Goal: Download file/media

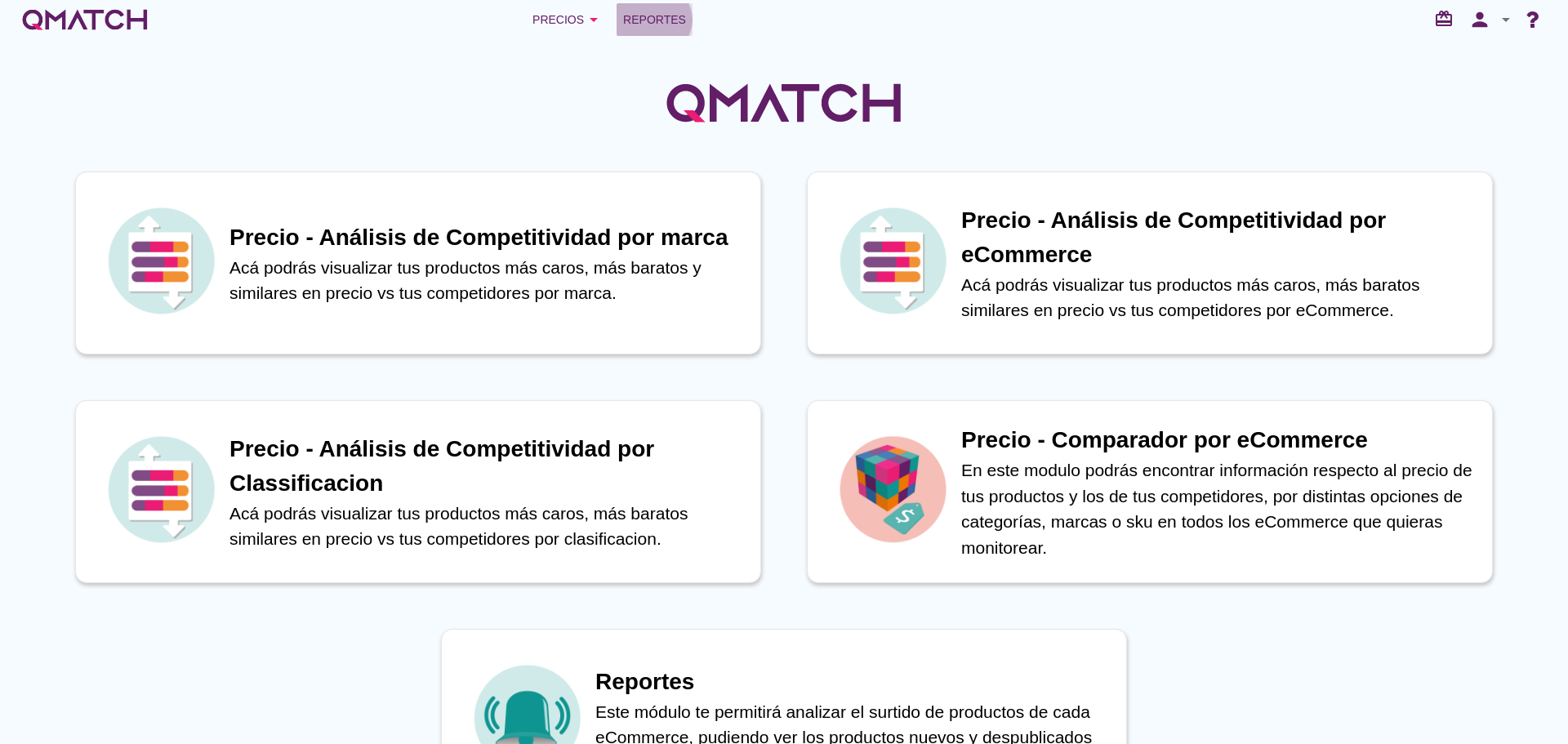
click at [638, 24] on span "Reportes" at bounding box center [654, 20] width 62 height 20
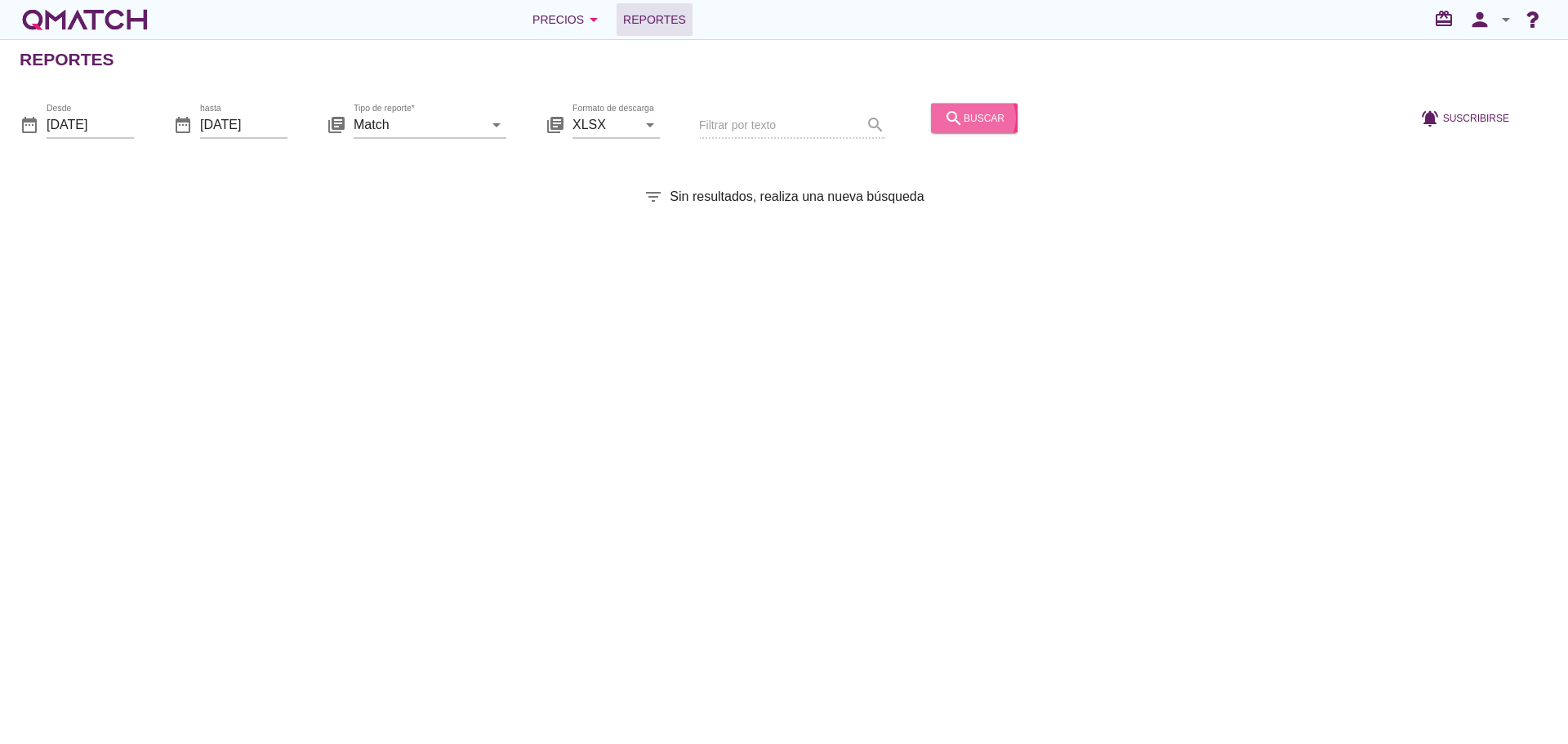
click at [944, 122] on icon "search" at bounding box center [953, 118] width 20 height 20
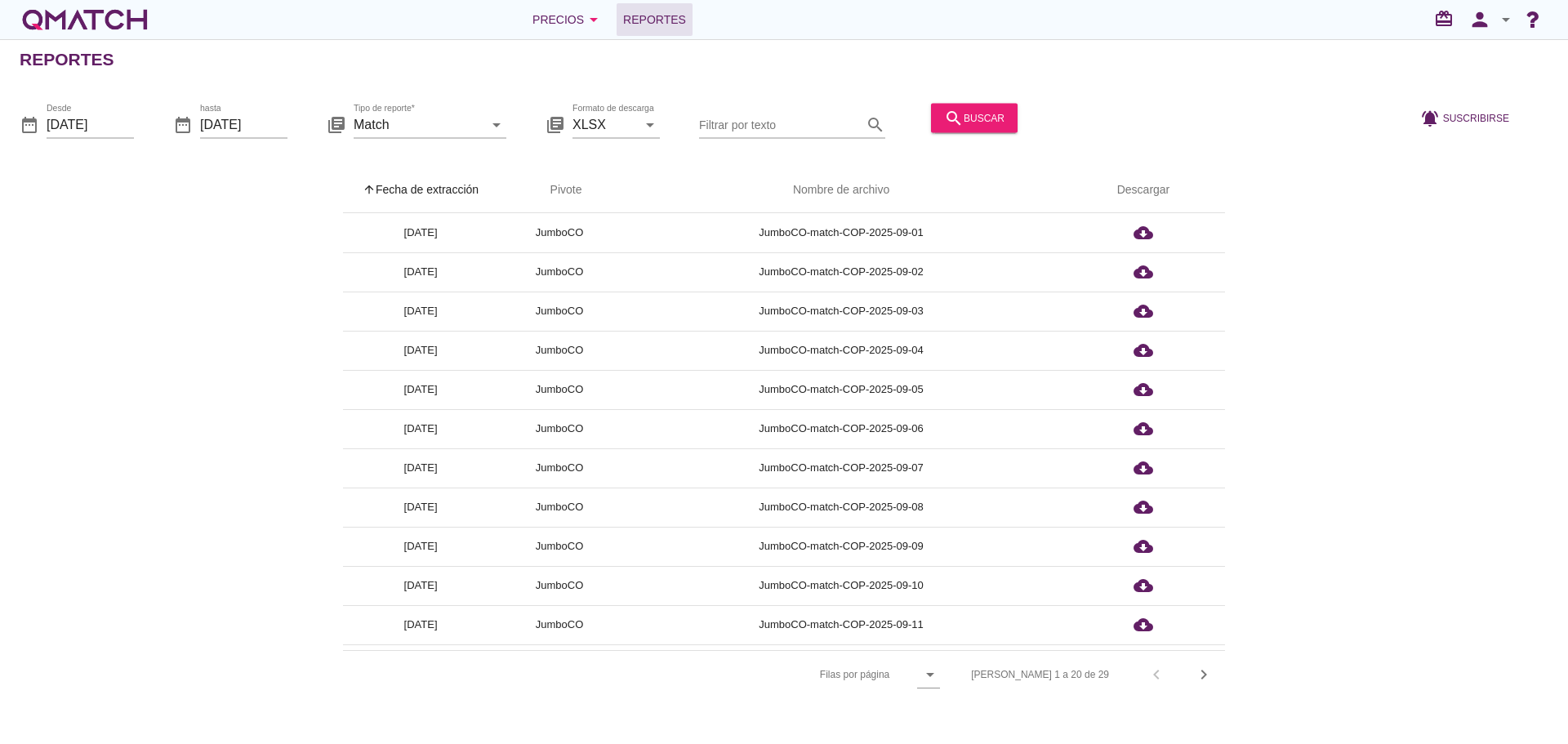
click at [442, 188] on th "arrow_upward Fecha de extracción" at bounding box center [420, 190] width 155 height 45
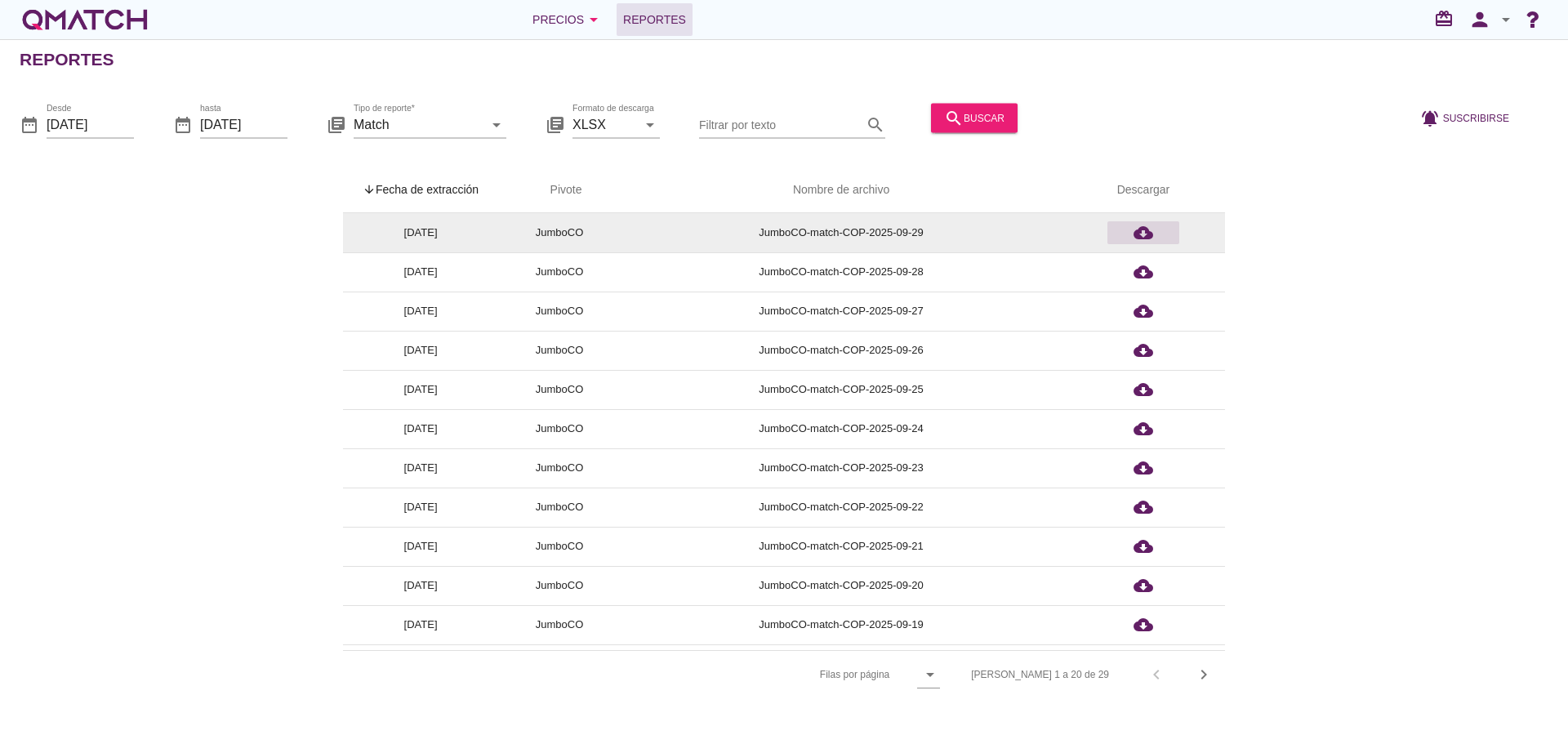
click at [1131, 239] on div "cloud_download" at bounding box center [1143, 233] width 59 height 20
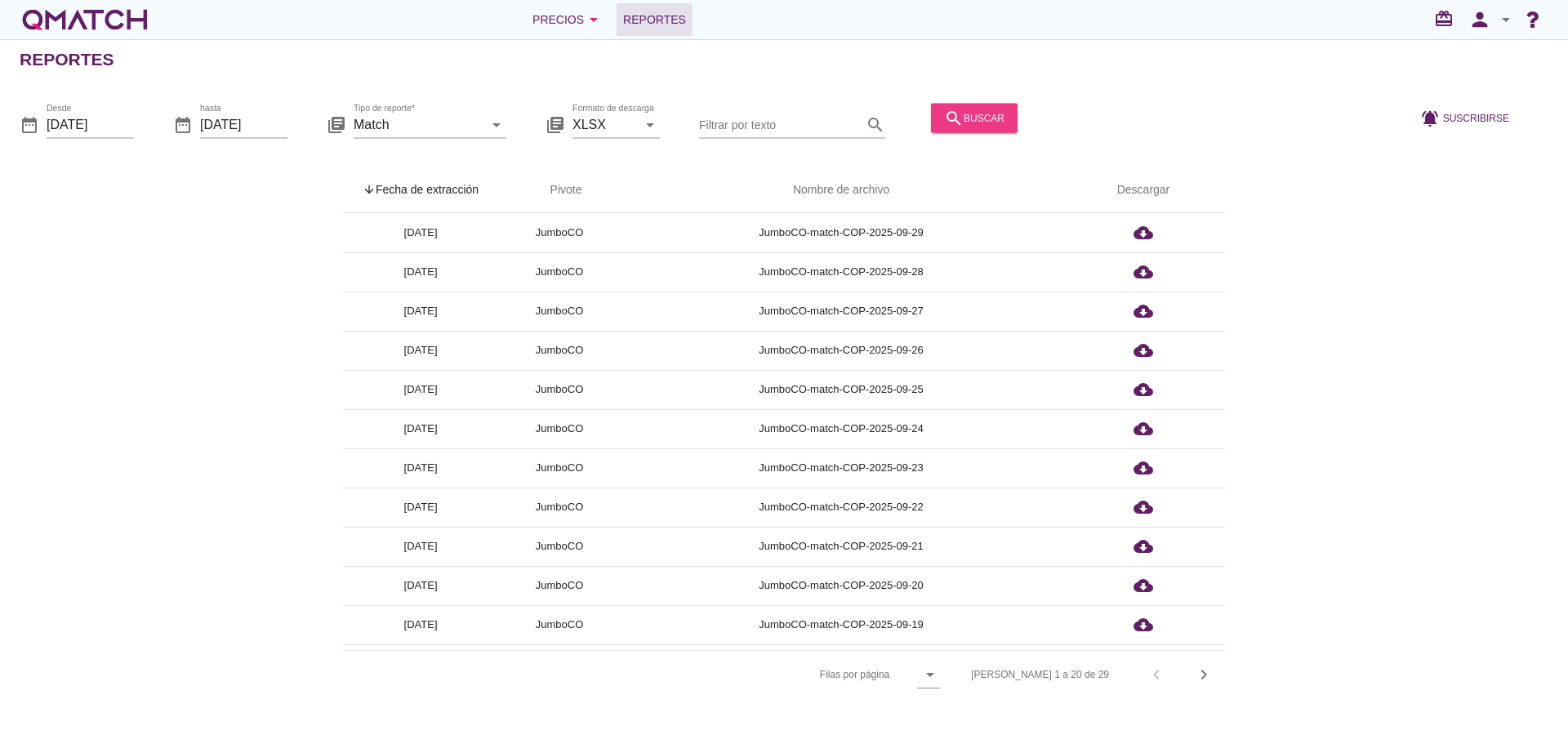
click at [963, 111] on div "search buscar" at bounding box center [974, 118] width 61 height 20
click at [495, 126] on icon "arrow_drop_down" at bounding box center [497, 124] width 20 height 20
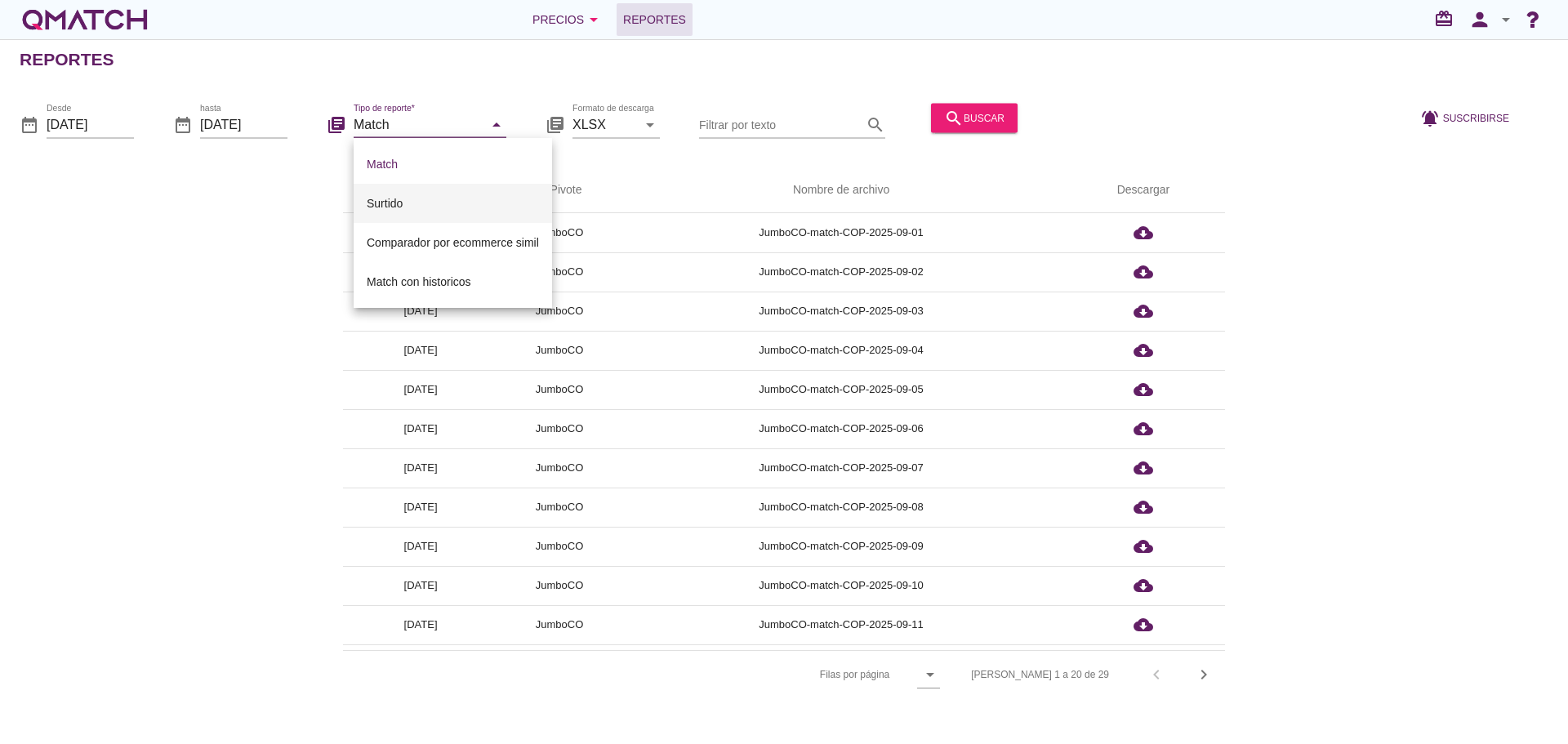
click at [448, 192] on div "Surtido" at bounding box center [452, 203] width 172 height 39
type input "Surtido"
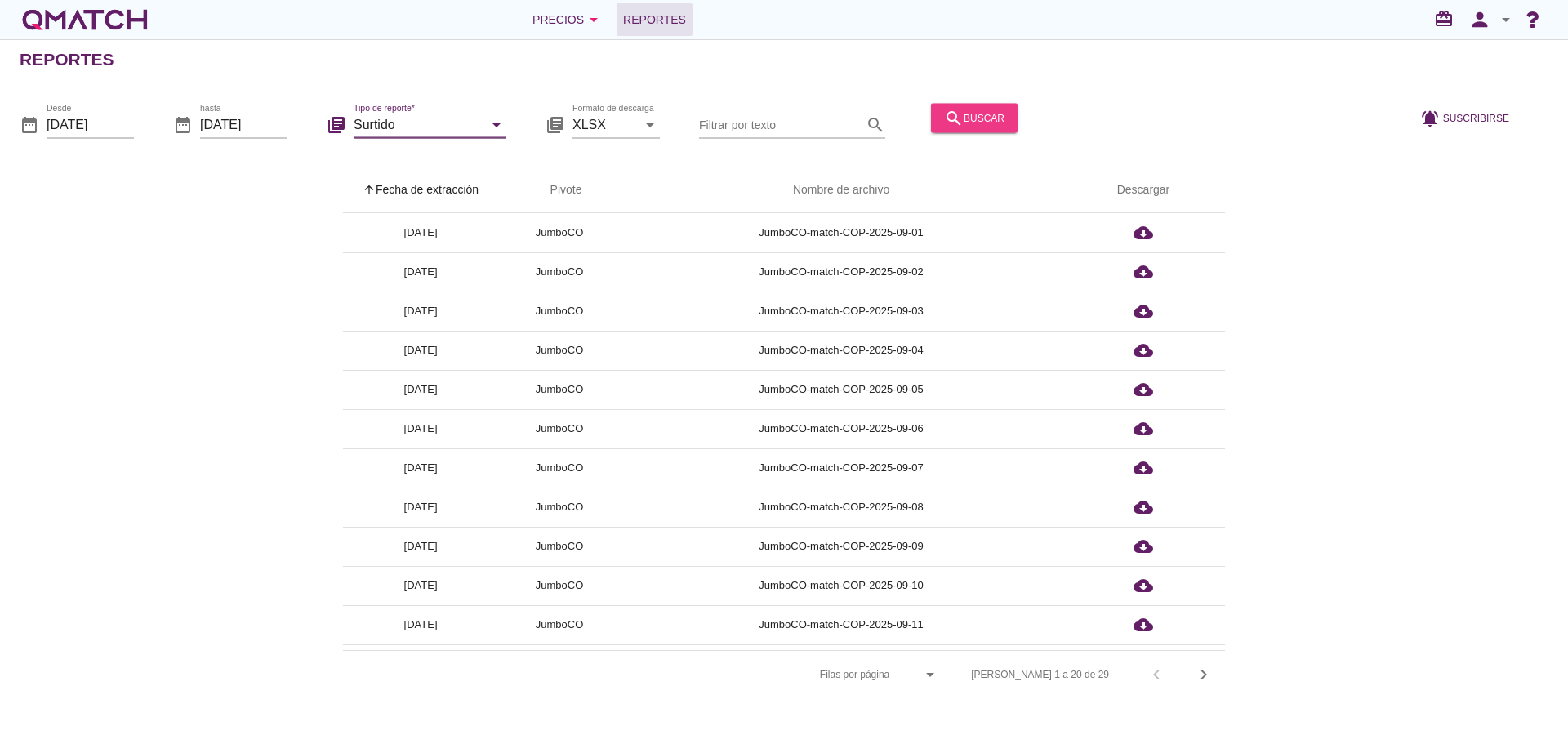
click at [956, 111] on div "search buscar" at bounding box center [974, 118] width 61 height 20
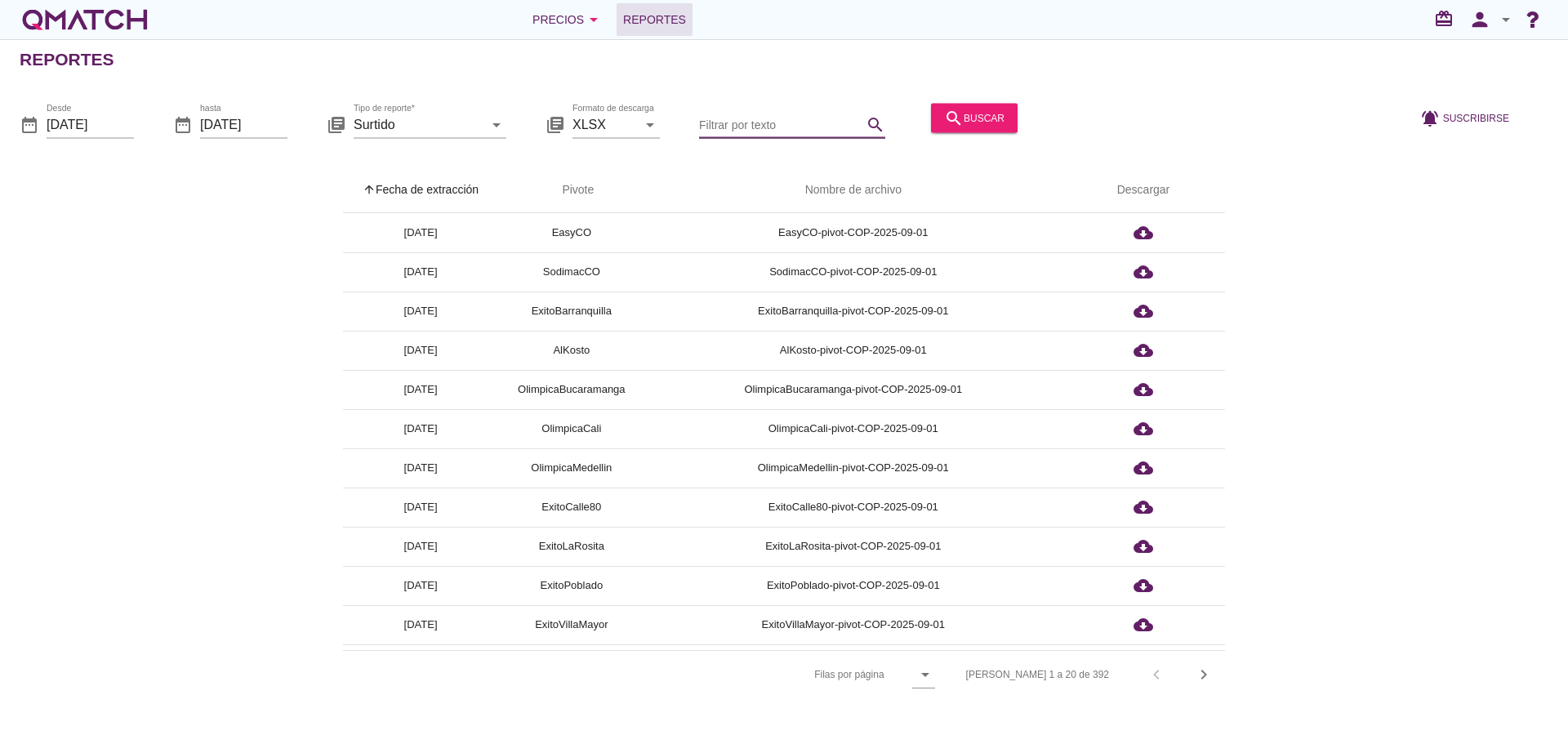
click at [752, 128] on input "Filtrar por texto" at bounding box center [780, 123] width 163 height 26
type input "c"
click at [486, 130] on div "arrow_drop_down" at bounding box center [495, 124] width 23 height 20
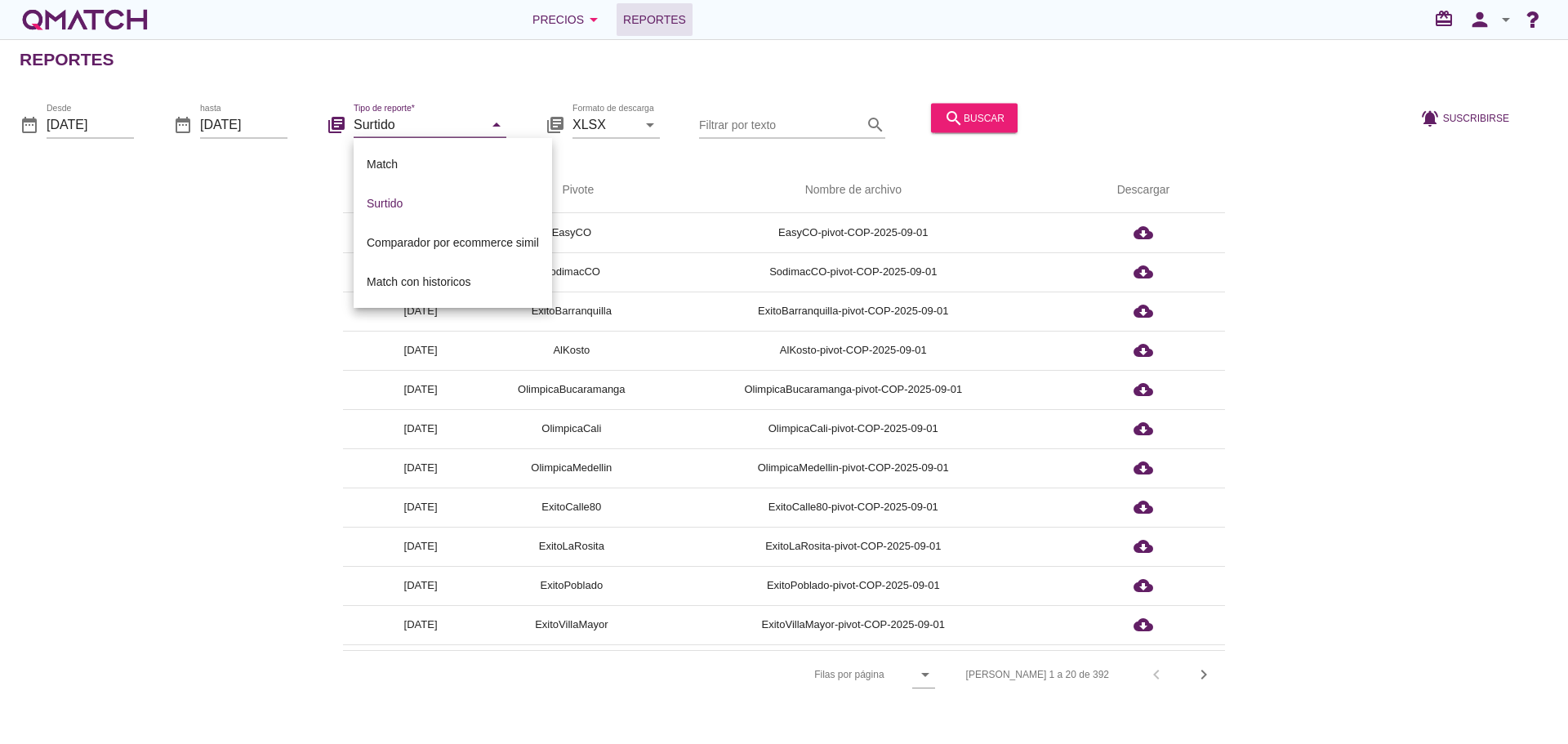
click at [422, 161] on div "Match" at bounding box center [452, 164] width 172 height 20
type input "Match"
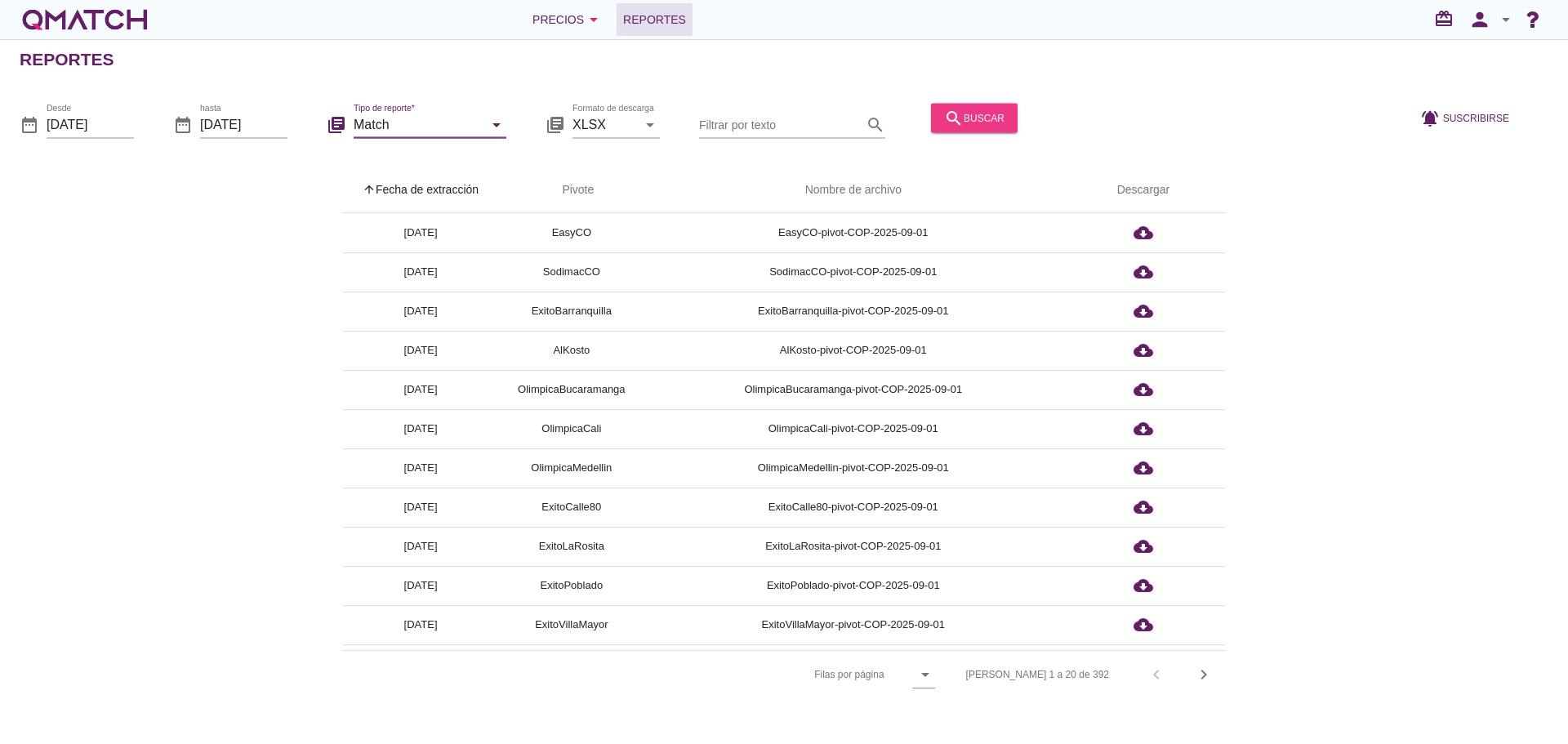
click at [948, 117] on icon "search" at bounding box center [953, 118] width 20 height 20
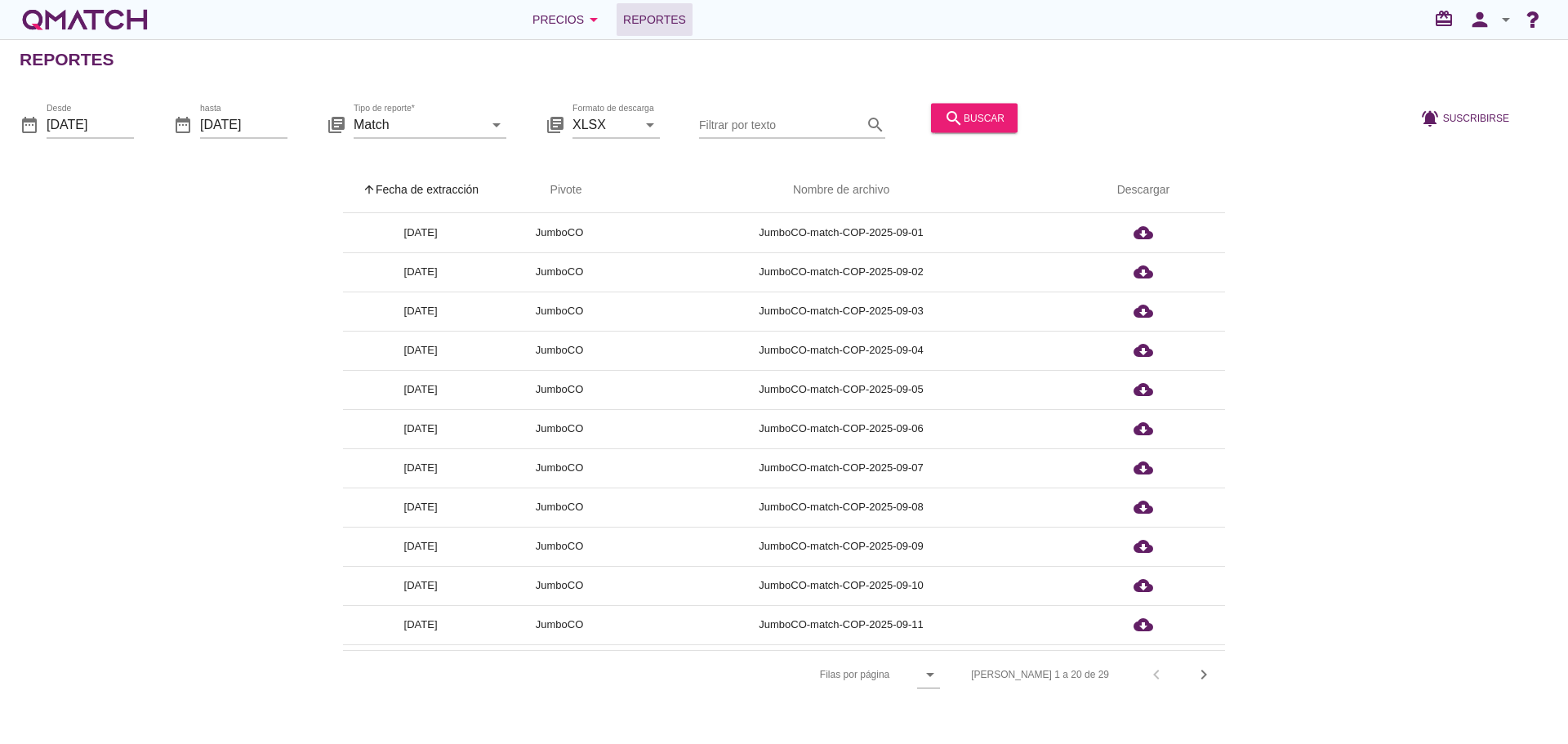
click at [420, 198] on th "arrow_upward Fecha de extracción" at bounding box center [420, 190] width 155 height 45
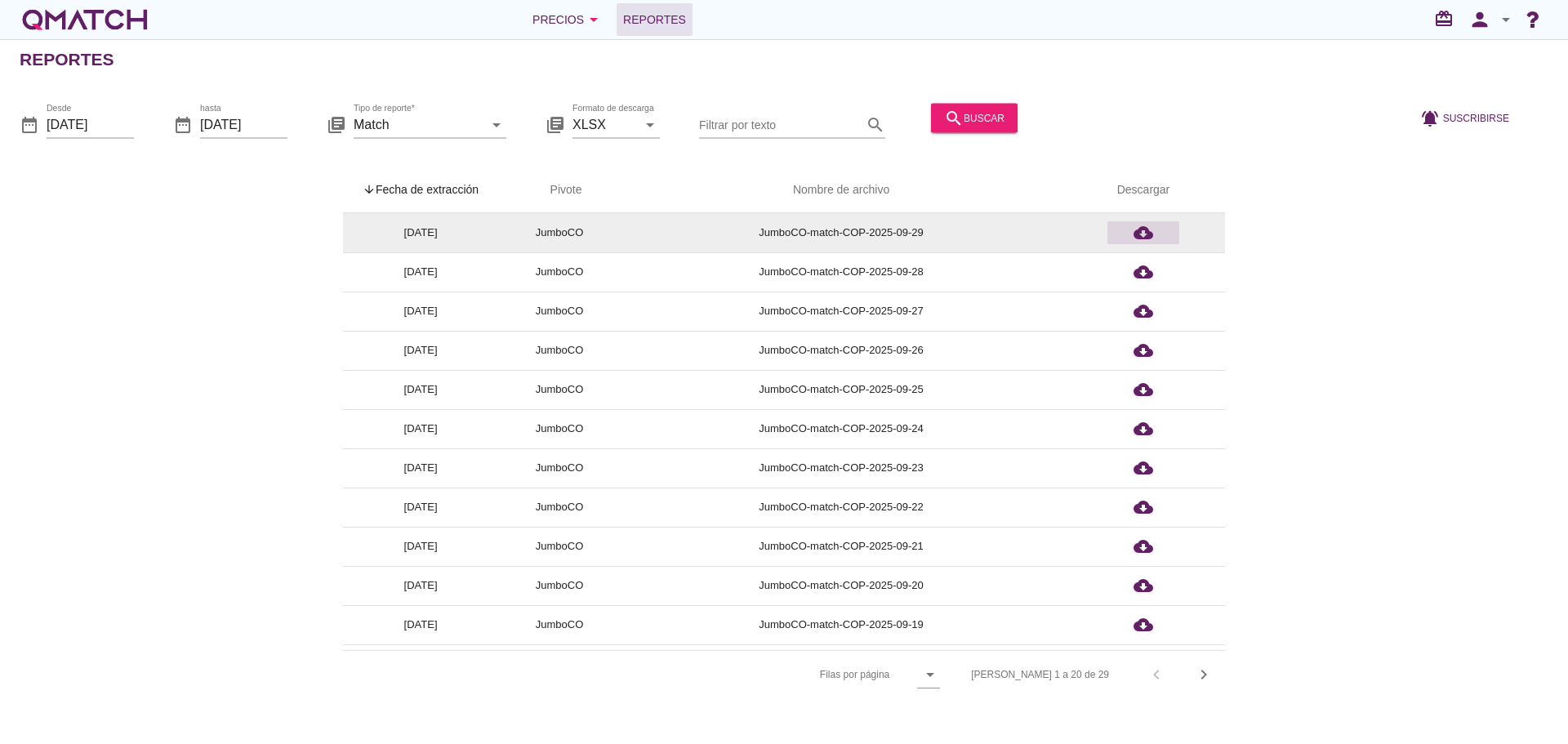
click at [1147, 236] on icon "cloud_download" at bounding box center [1143, 233] width 20 height 20
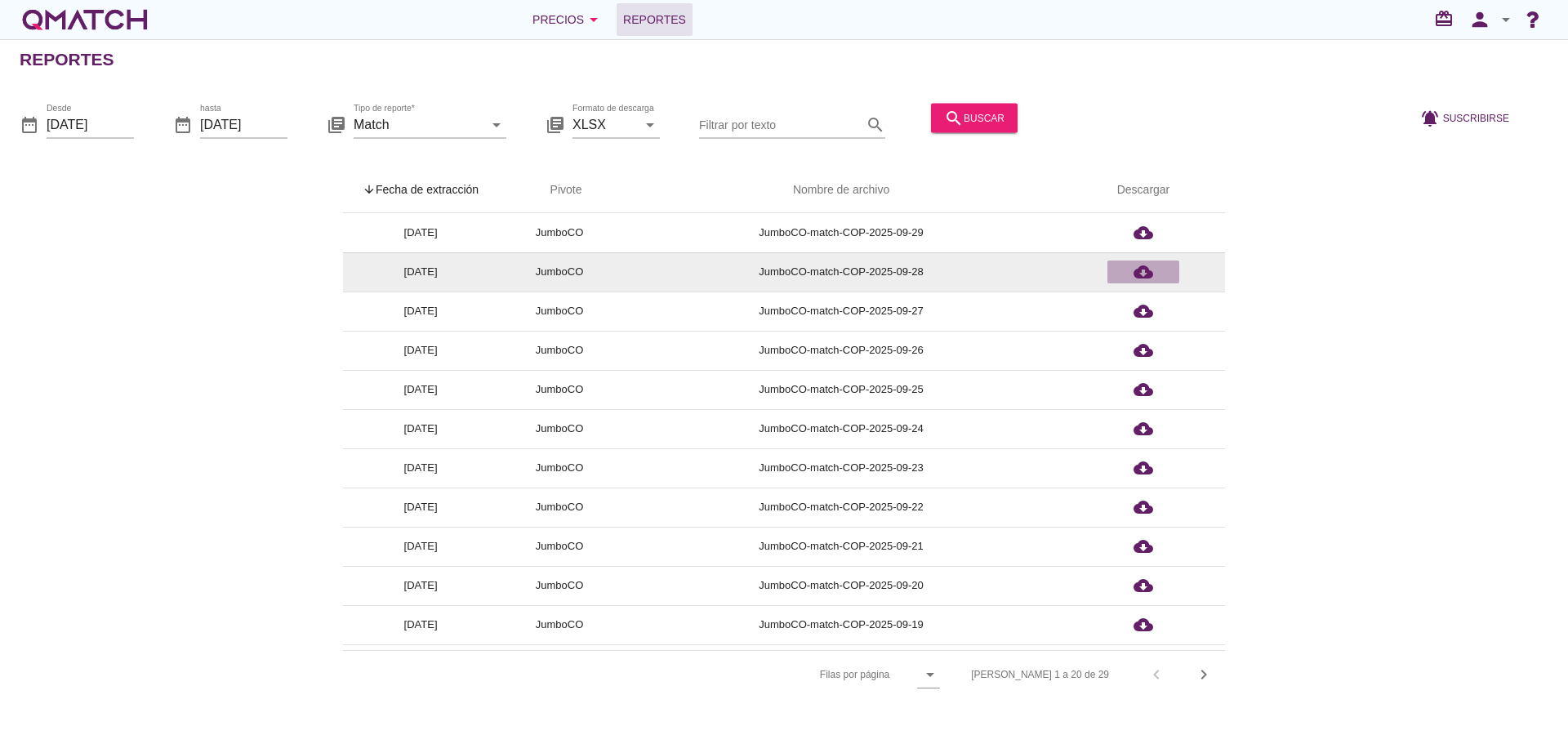
click at [1149, 273] on icon "cloud_download" at bounding box center [1143, 272] width 20 height 20
